Goal: Use online tool/utility: Utilize a website feature to perform a specific function

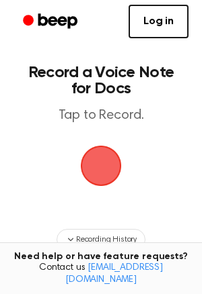
click at [106, 150] on span "button" at bounding box center [101, 166] width 38 height 38
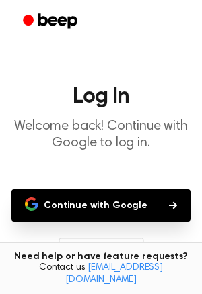
click at [129, 206] on button "Continue with Google" at bounding box center [100, 206] width 179 height 32
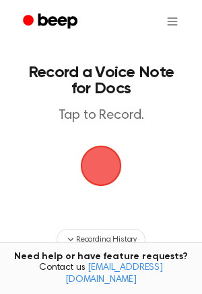
click at [109, 165] on span "button" at bounding box center [101, 166] width 38 height 38
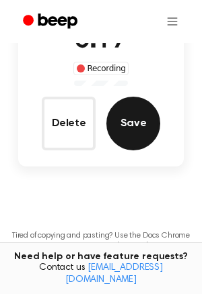
click at [132, 135] on button "Save" at bounding box center [133, 124] width 54 height 54
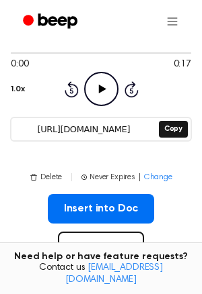
scroll to position [114, 0]
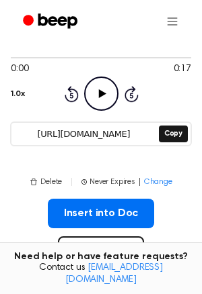
click at [105, 87] on icon "Play Audio" at bounding box center [101, 94] width 34 height 34
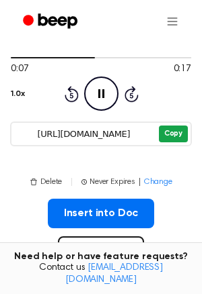
click at [173, 126] on button "Copy" at bounding box center [173, 134] width 29 height 17
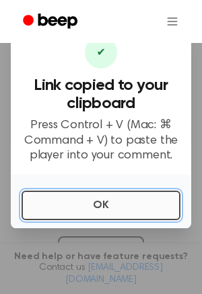
click at [101, 205] on button "OK" at bounding box center [101, 206] width 159 height 30
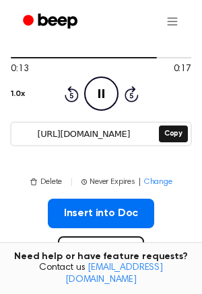
click at [108, 93] on icon "Pause Audio" at bounding box center [101, 94] width 34 height 34
click at [108, 93] on icon "Play Audio" at bounding box center [101, 94] width 34 height 34
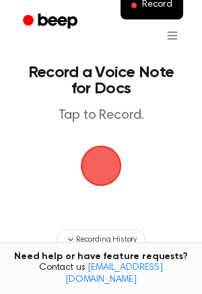
click at [106, 165] on span "button" at bounding box center [101, 166] width 38 height 38
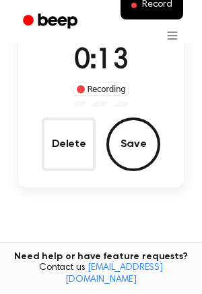
scroll to position [161, 0]
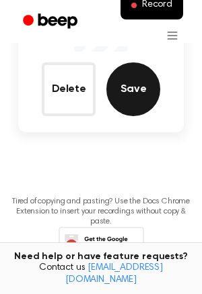
click at [123, 113] on button "Save" at bounding box center [133, 90] width 54 height 54
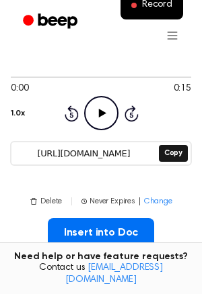
scroll to position [93, 0]
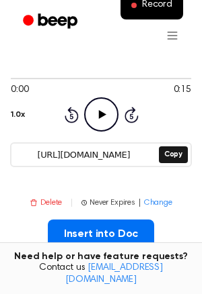
click at [42, 200] on button "Delete" at bounding box center [46, 203] width 32 height 12
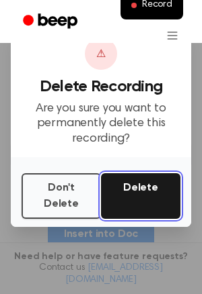
click at [144, 193] on button "Delete" at bounding box center [140, 196] width 79 height 46
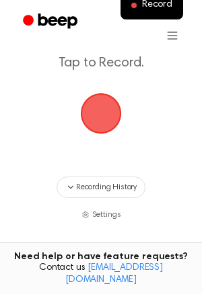
scroll to position [50, 0]
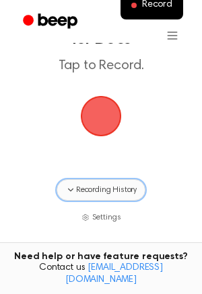
click at [112, 188] on span "Recording History" at bounding box center [106, 190] width 60 height 12
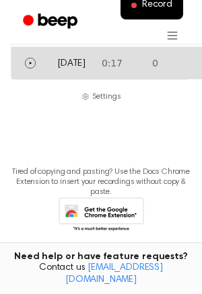
scroll to position [329, 0]
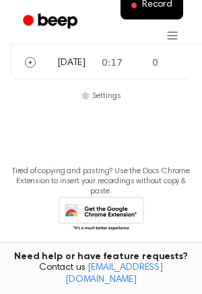
click at [125, 89] on div "Recording History 1 recording Date Duration Listens Expires Actions Today 0:17 …" at bounding box center [101, 33] width 180 height 137
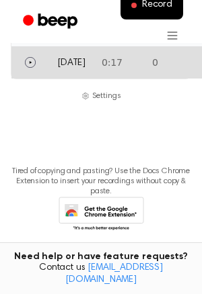
click at [106, 70] on td "0:17" at bounding box center [118, 62] width 50 height 32
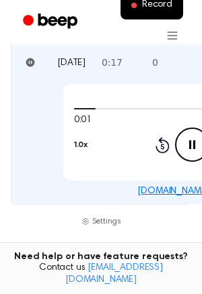
click at [180, 138] on icon "Pause Audio" at bounding box center [192, 145] width 34 height 34
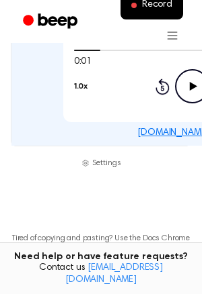
scroll to position [454, 0]
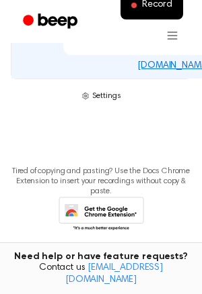
click at [105, 95] on span "Settings" at bounding box center [106, 96] width 29 height 12
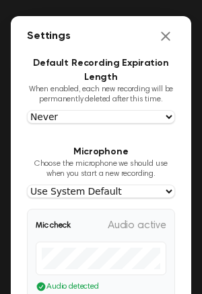
scroll to position [102, 0]
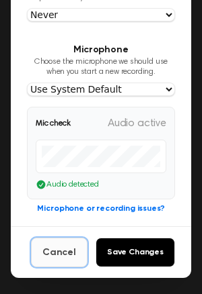
click at [75, 259] on button "Cancel" at bounding box center [59, 253] width 56 height 30
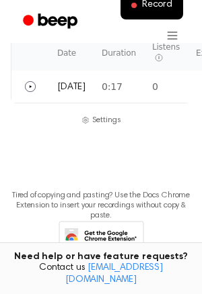
scroll to position [298, 0]
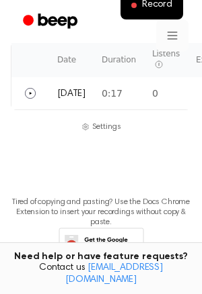
click at [165, 39] on html "Record Record a Voice Note for Docs Tap to Record. Recording History 1 recordin…" at bounding box center [101, 23] width 202 height 643
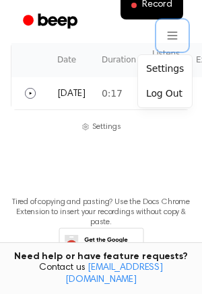
click at [101, 167] on html "Record Record a Voice Note for Docs Tap to Record. Recording History 1 recordin…" at bounding box center [101, 23] width 202 height 643
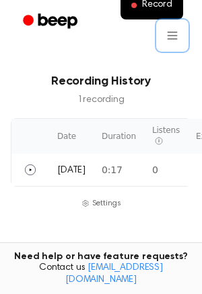
scroll to position [211, 0]
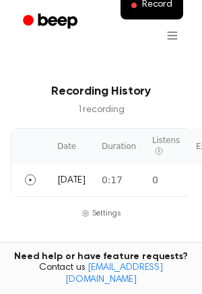
click at [69, 147] on th "Date" at bounding box center [71, 146] width 44 height 35
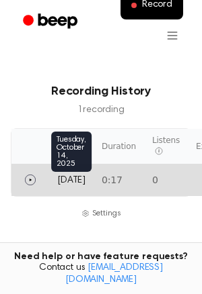
click at [78, 177] on span "Today" at bounding box center [71, 180] width 28 height 9
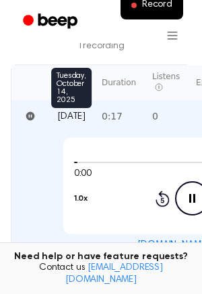
scroll to position [277, 0]
